Goal: Check status: Check status

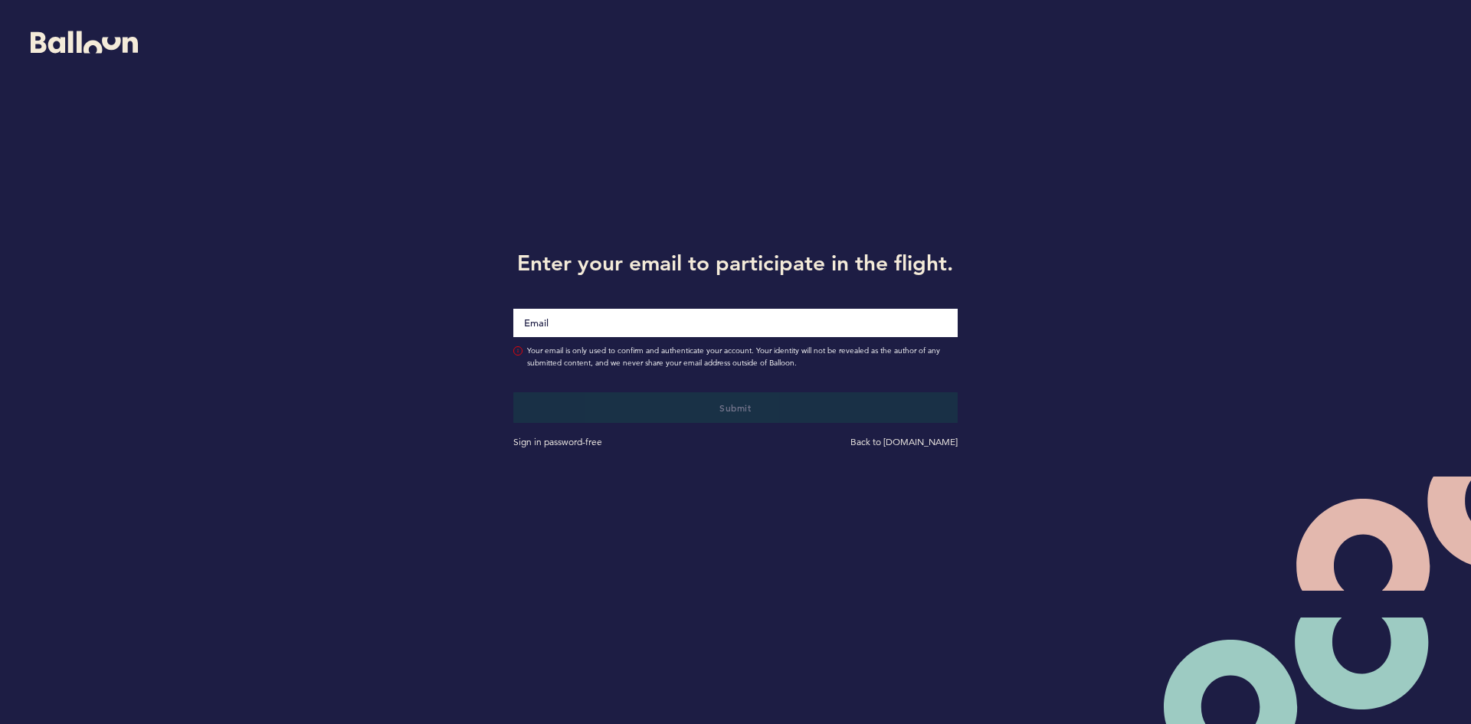
click at [614, 300] on div at bounding box center [735, 313] width 467 height 47
click at [587, 312] on input "Email" at bounding box center [735, 323] width 444 height 29
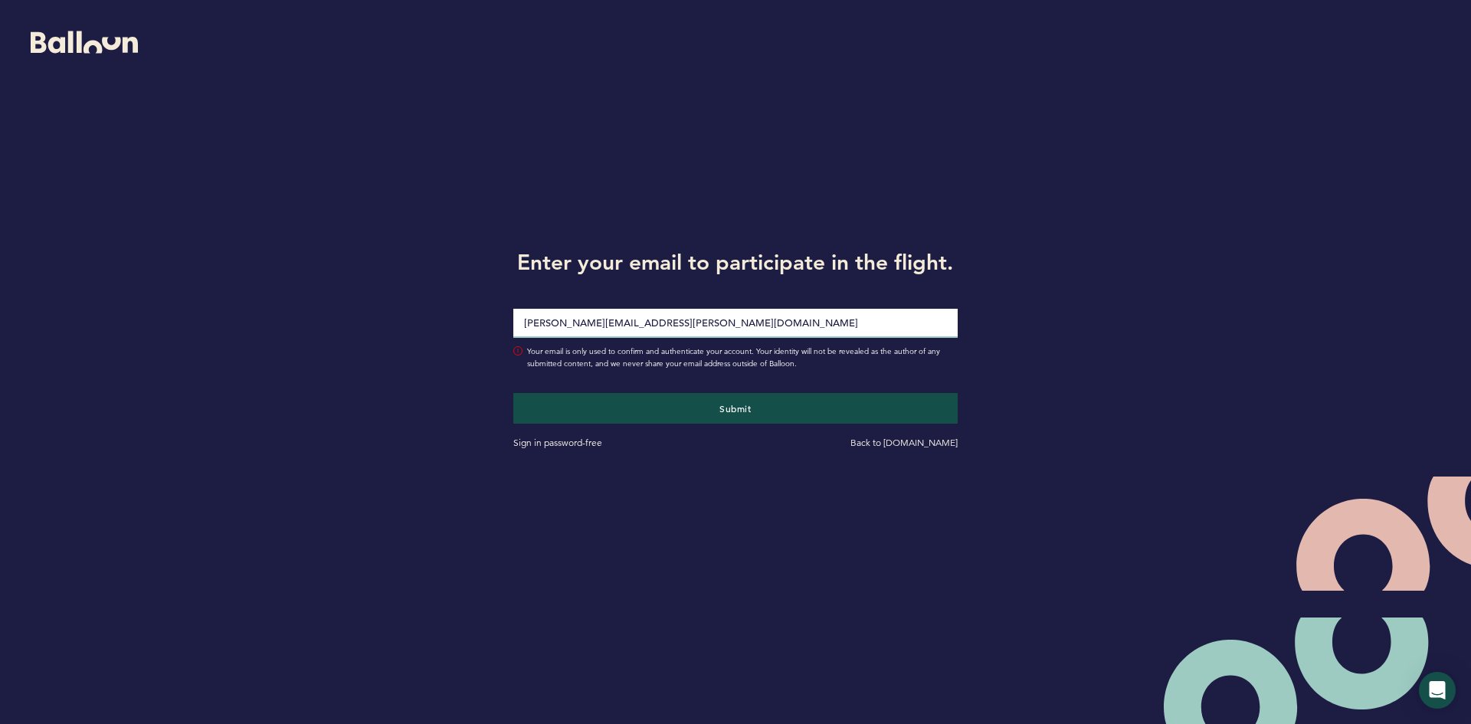
type input "[PERSON_NAME][EMAIL_ADDRESS][PERSON_NAME][DOMAIN_NAME]"
click at [513, 393] on button "Submit" at bounding box center [735, 408] width 444 height 31
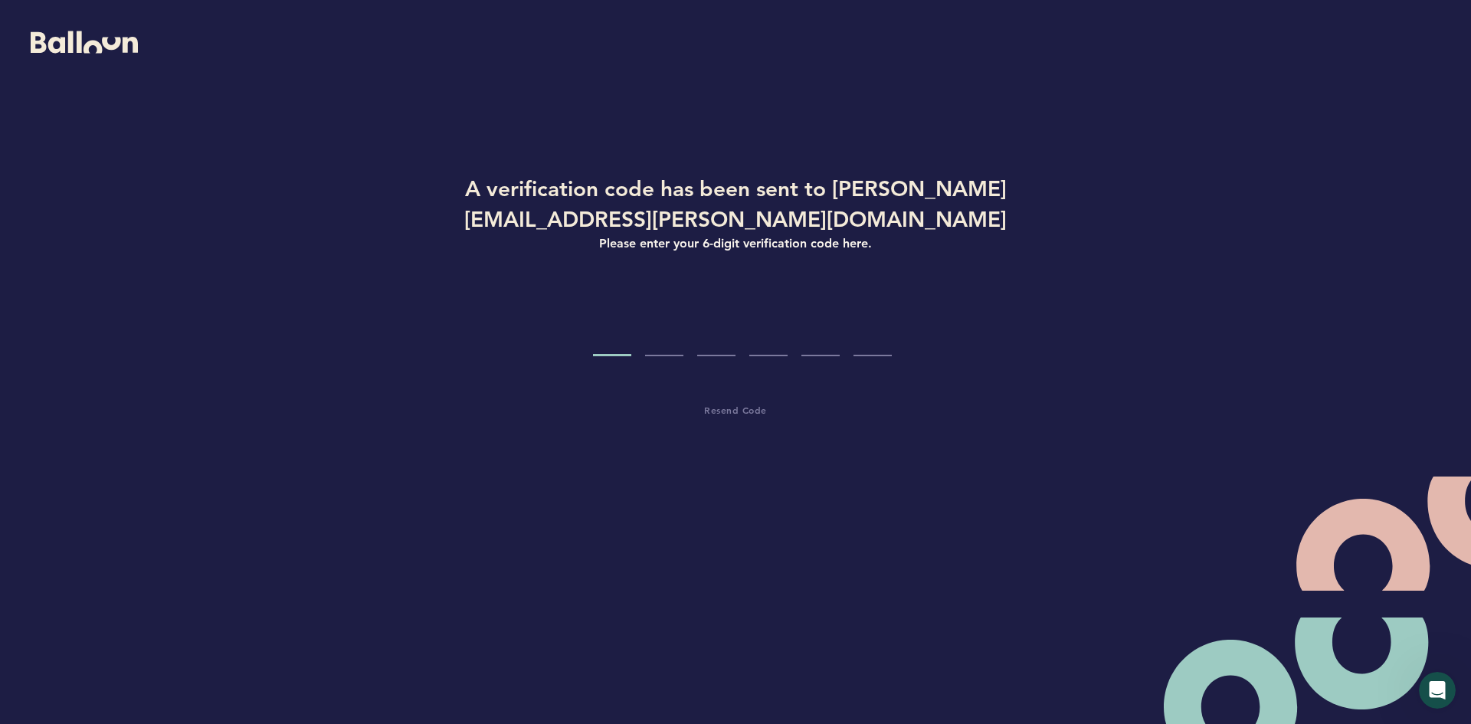
click at [623, 299] on input "Code digit 1" at bounding box center [612, 327] width 38 height 57
click at [617, 307] on input "Code digit 1" at bounding box center [612, 327] width 38 height 57
type input "8"
type input "6"
type input "7"
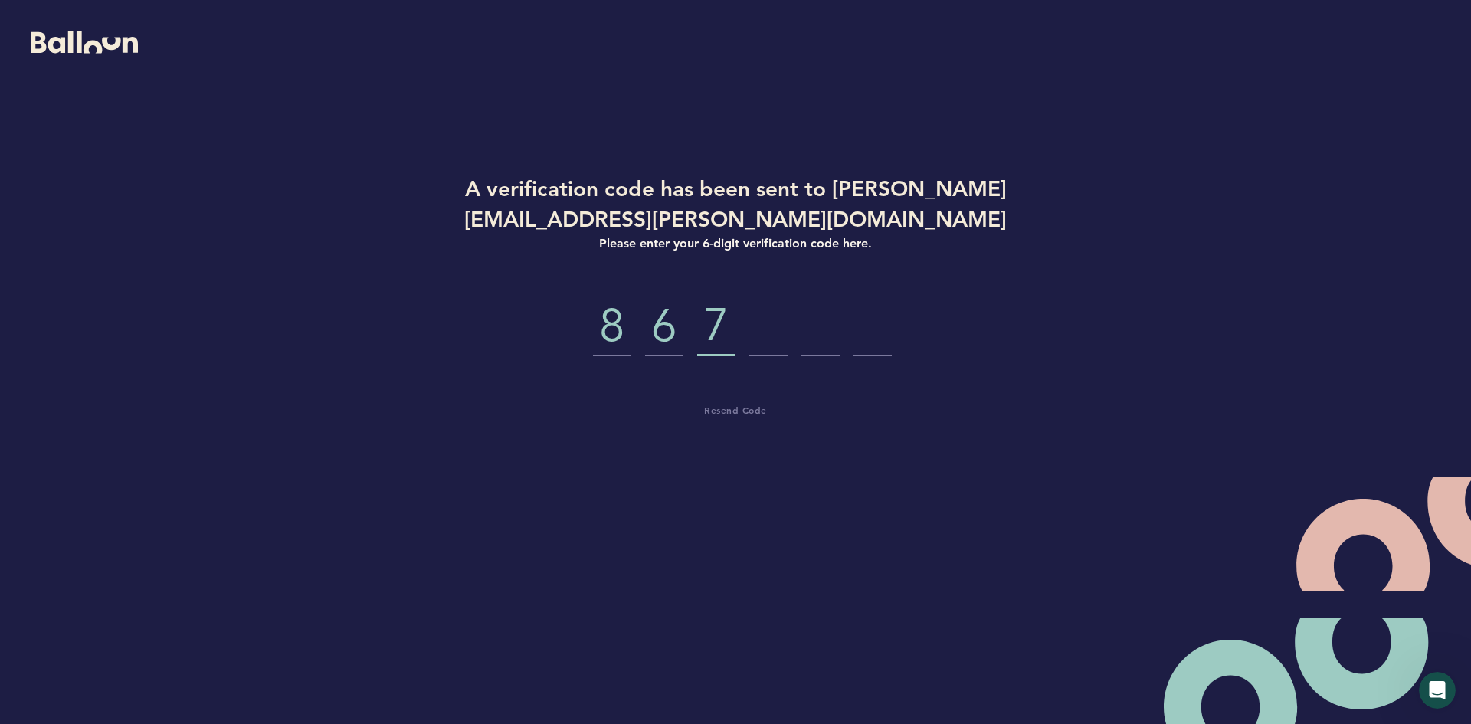
type input "6"
type input "4"
type input "8"
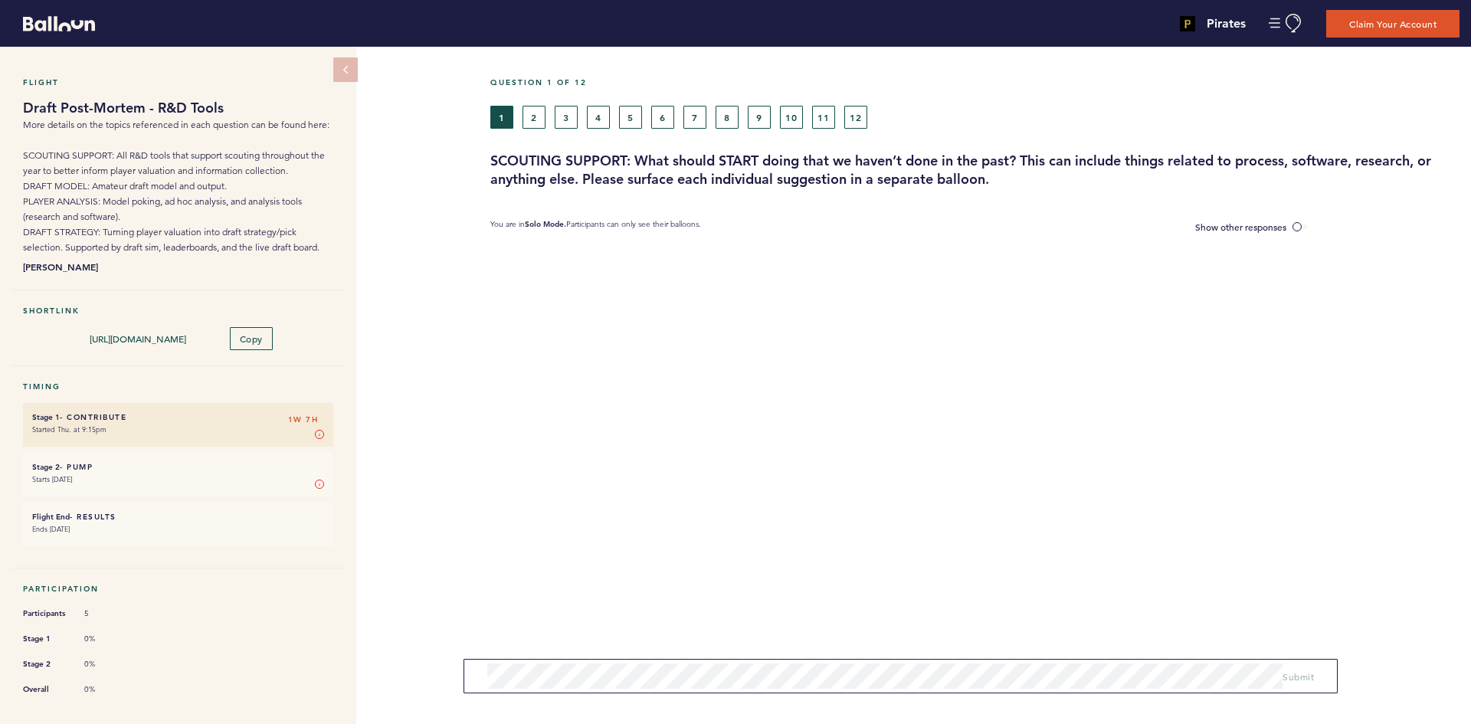
click at [446, 220] on div "Flight Draft Post-Mortem - R&D Tools More details on the topics referenced in e…" at bounding box center [735, 385] width 1471 height 677
